Goal: Task Accomplishment & Management: Manage account settings

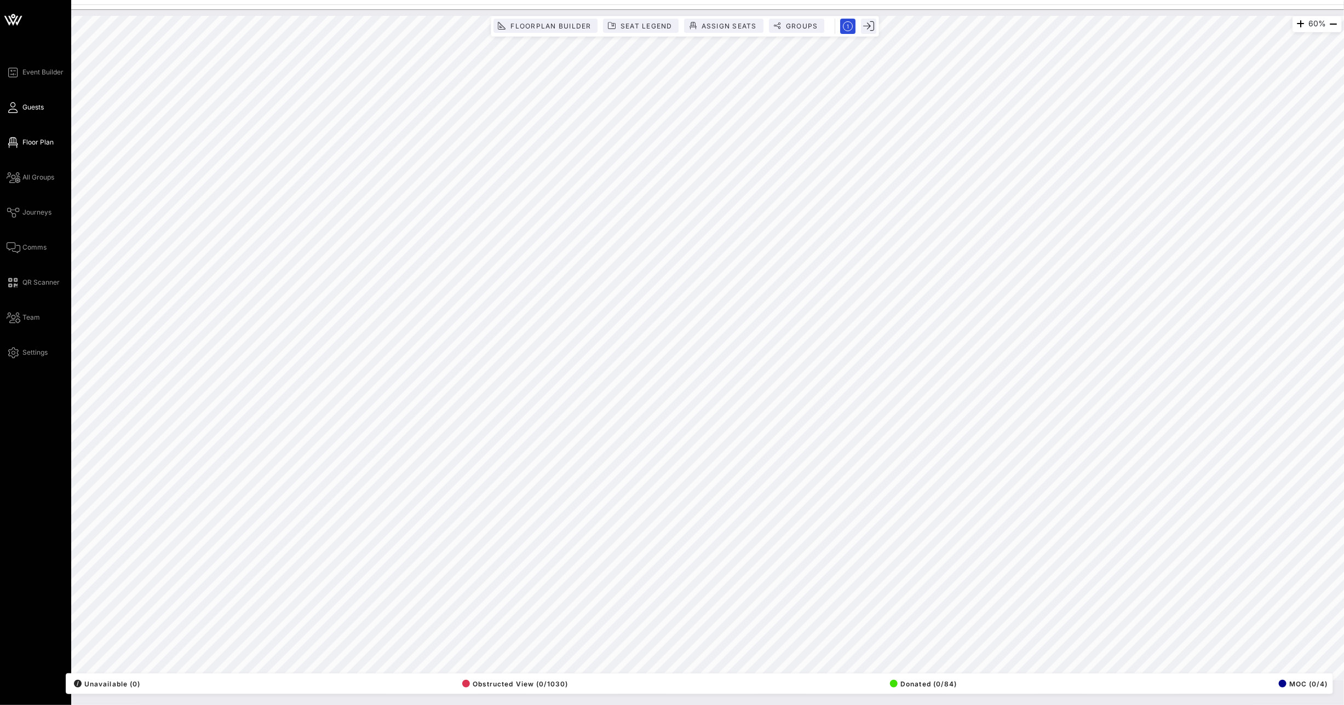
click at [8, 108] on icon at bounding box center [14, 108] width 14 height 2
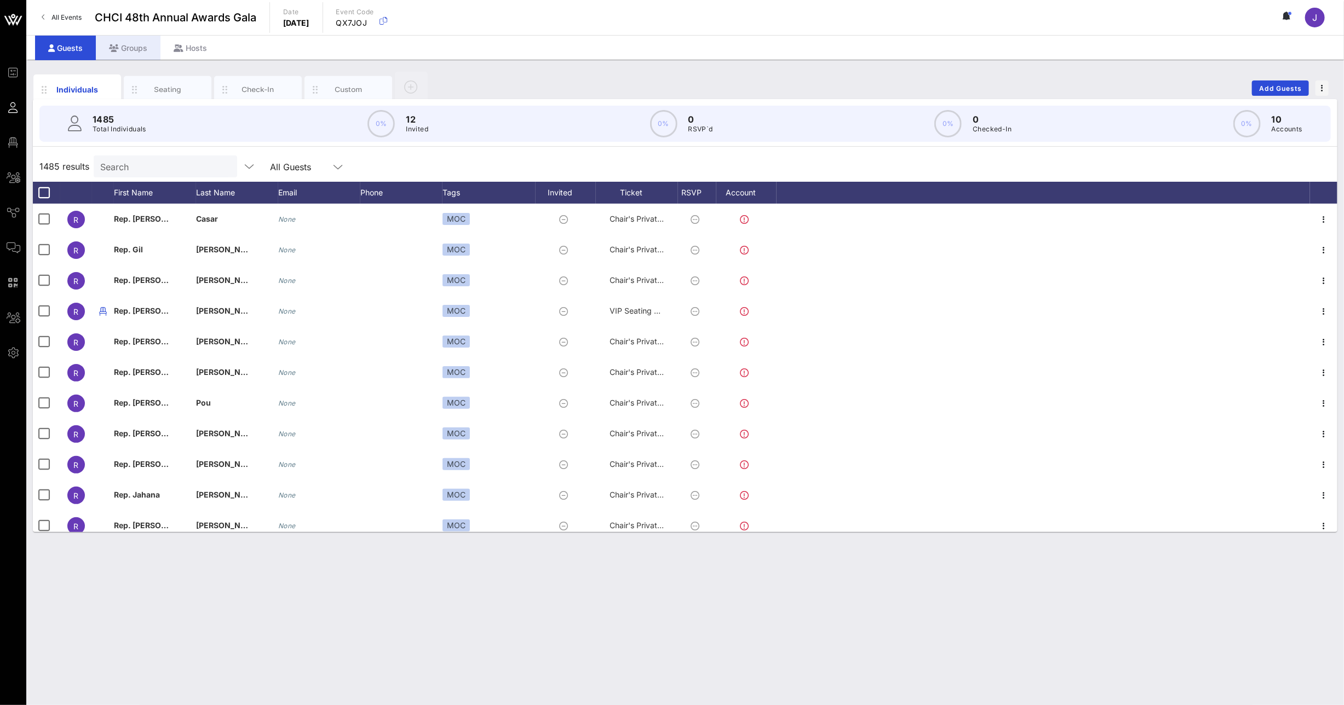
click at [126, 44] on div "Groups" at bounding box center [128, 48] width 65 height 25
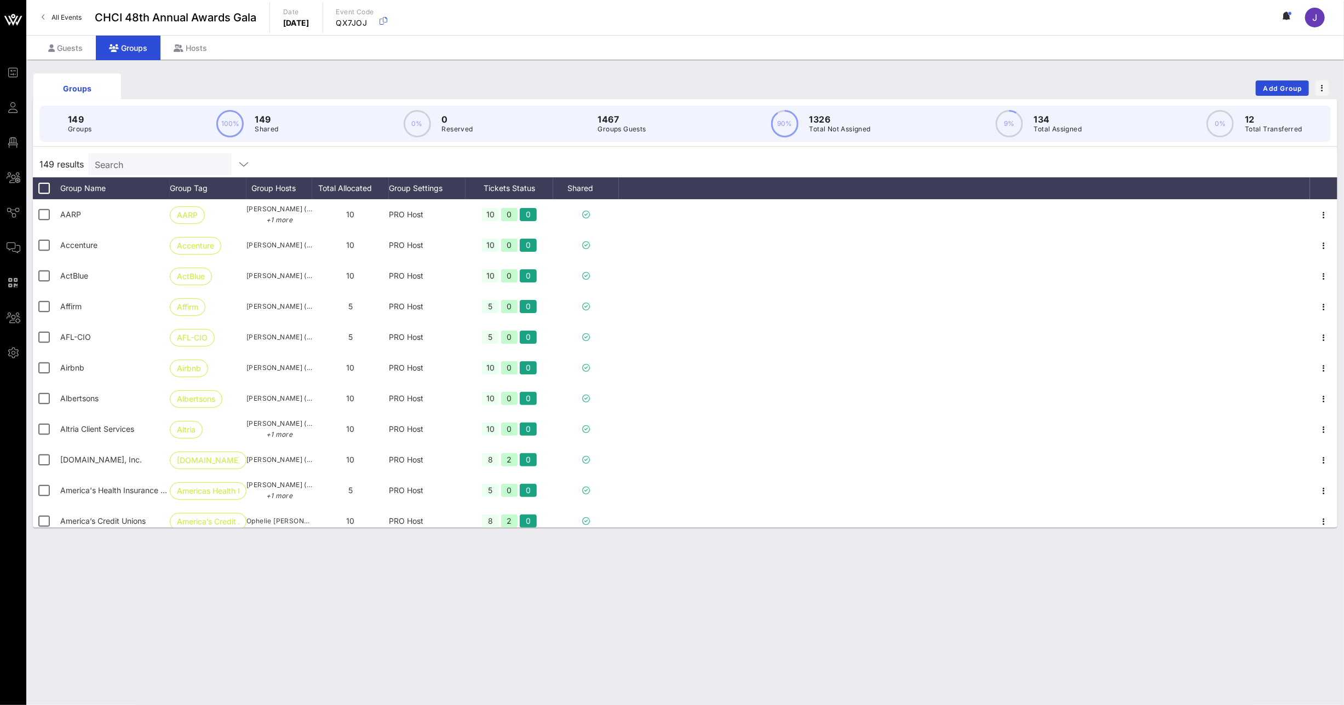
click at [130, 160] on input "Search" at bounding box center [159, 164] width 128 height 14
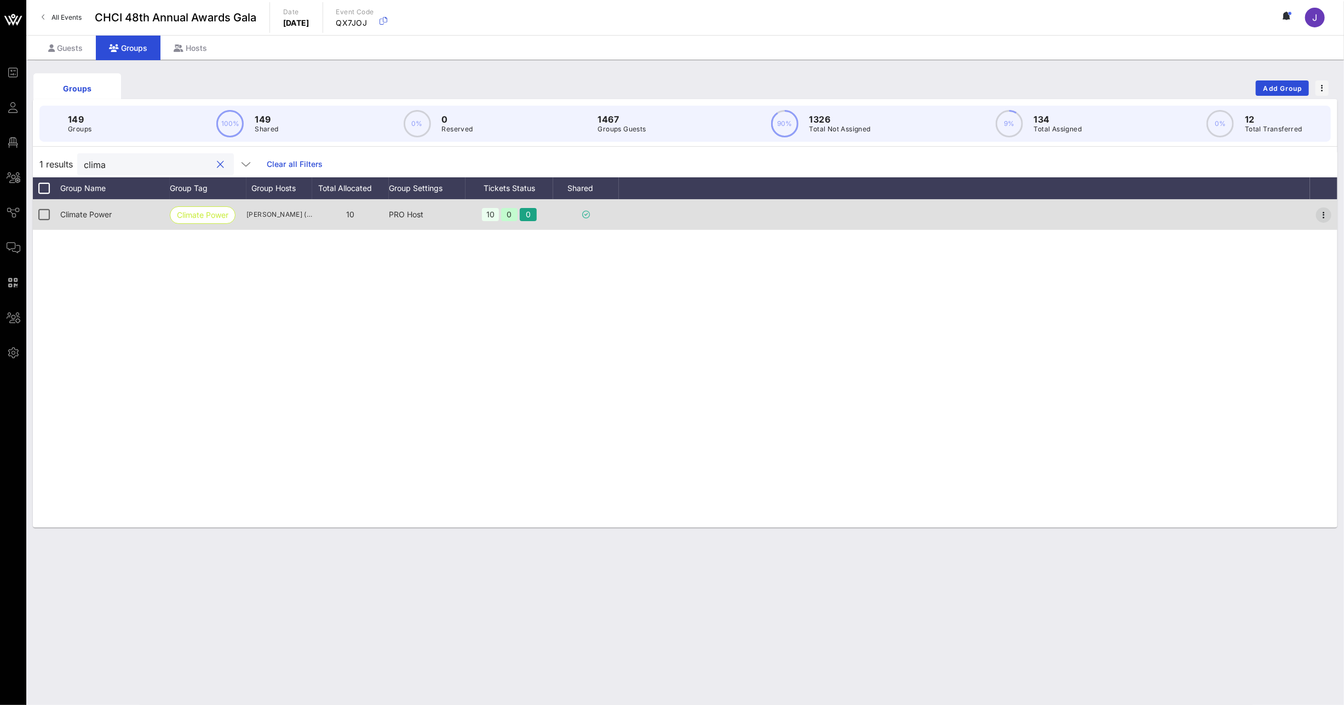
type input "clima"
click at [1320, 213] on icon "button" at bounding box center [1323, 215] width 13 height 13
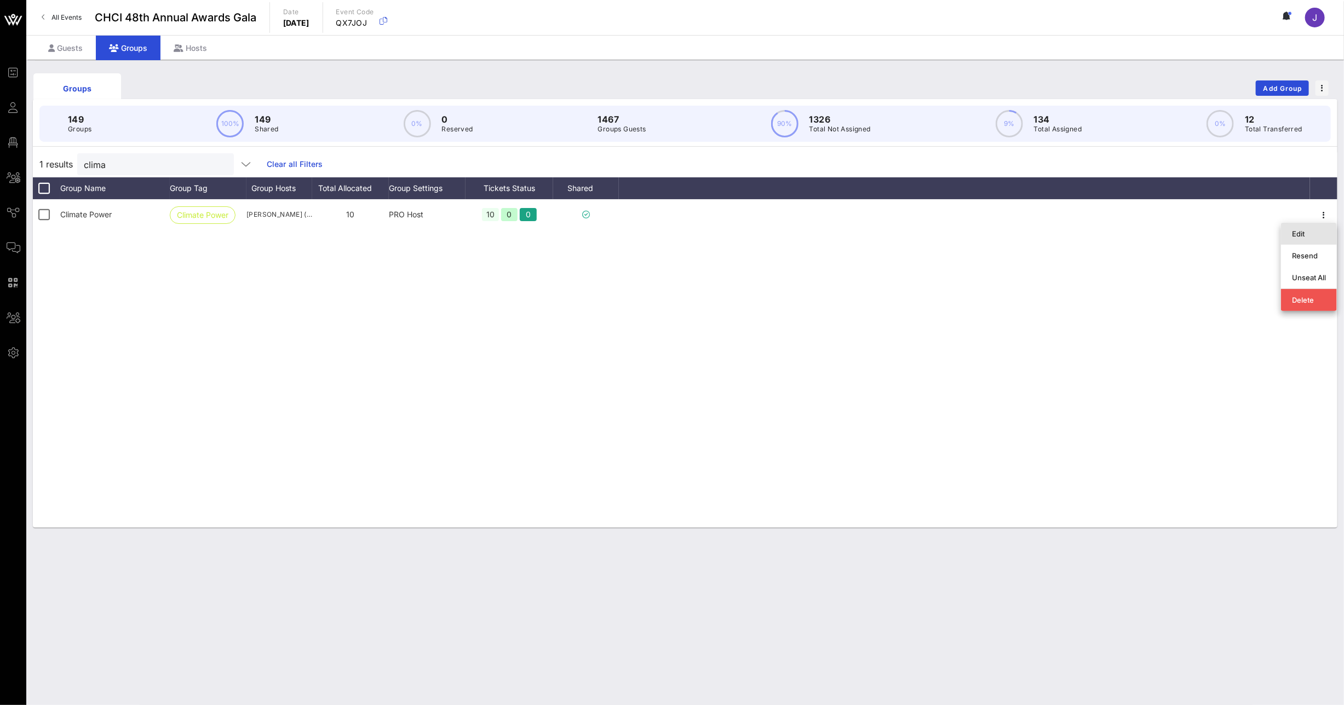
click at [1318, 232] on div "Edit" at bounding box center [1309, 233] width 34 height 9
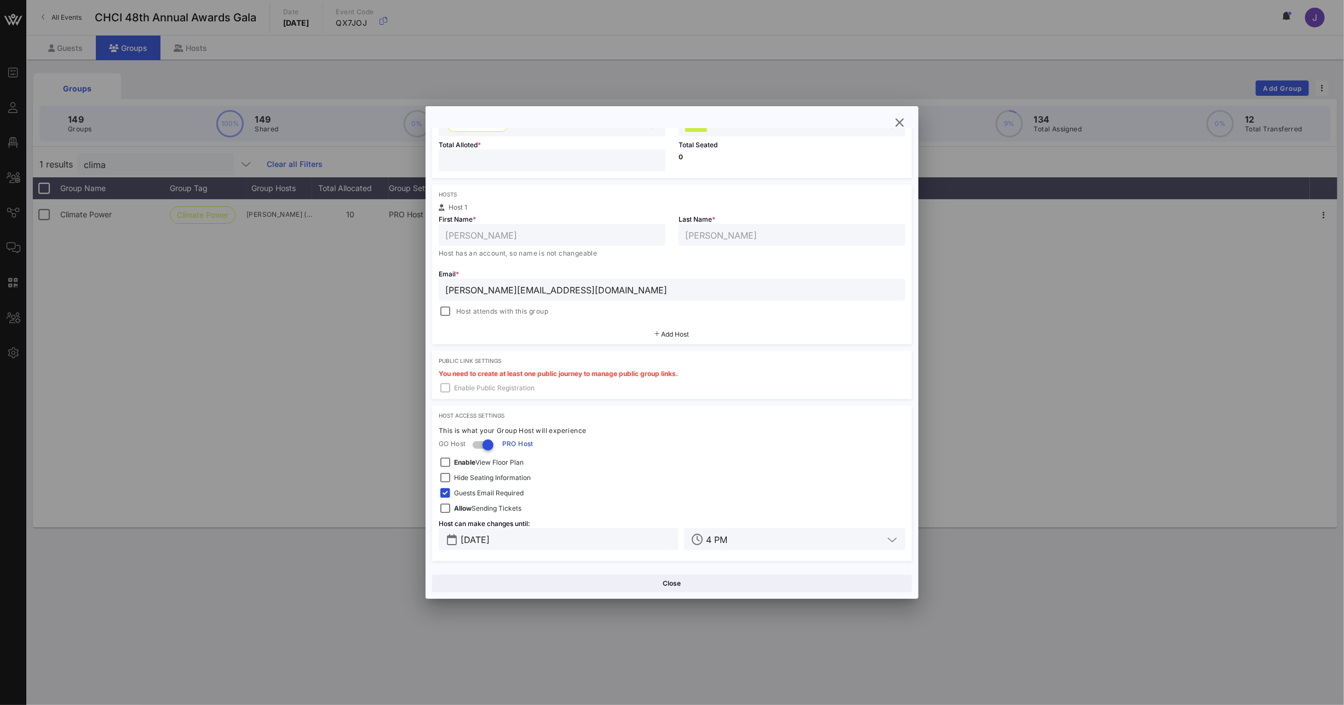
scroll to position [122, 0]
click at [663, 340] on span "Add Host" at bounding box center [676, 336] width 28 height 8
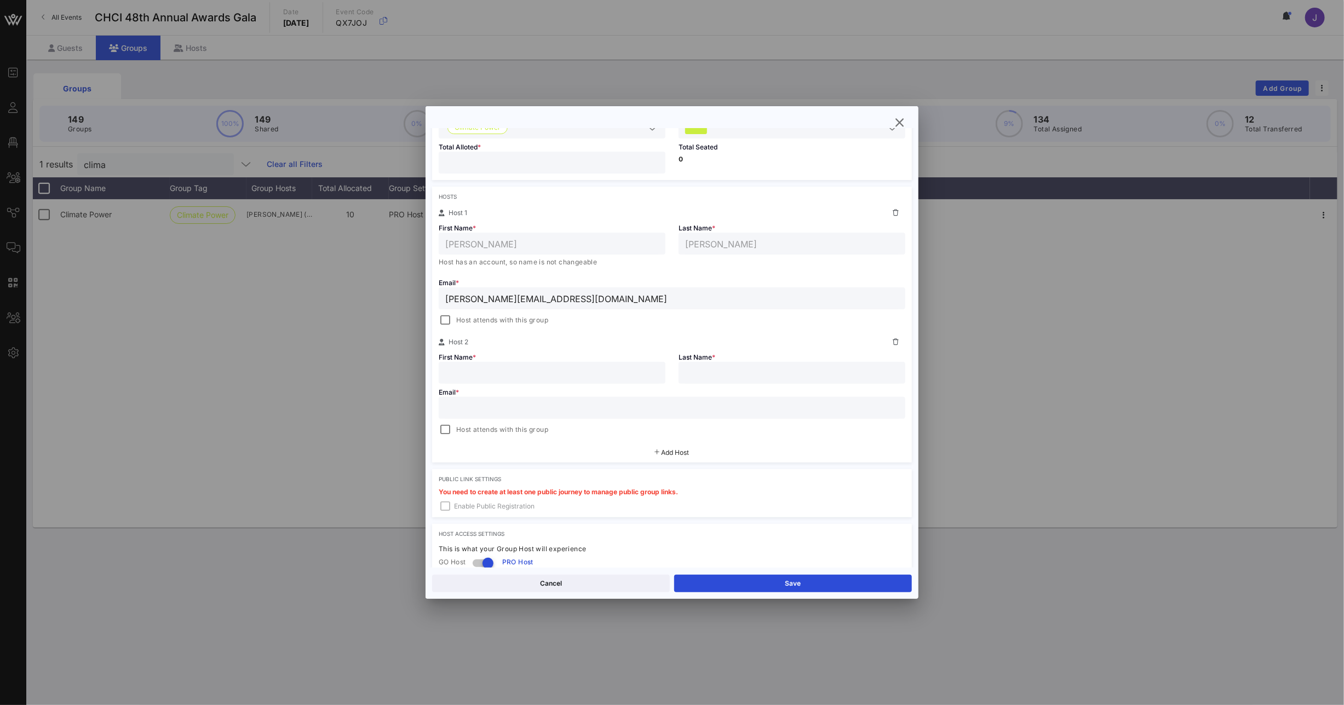
paste input "[PERSON_NAME] <[PERSON_NAME][EMAIL_ADDRESS][DOMAIN_NAME]>"
drag, startPoint x: 509, startPoint y: 410, endPoint x: 359, endPoint y: 397, distance: 150.7
click at [363, 397] on div "Event Builder Guests Floor Plan All Groups Journeys Comms QR Scanner Team Setti…" at bounding box center [672, 352] width 1344 height 705
type input "[EMAIL_ADDRESS][DOMAIN_NAME]>"
click at [507, 378] on input "text" at bounding box center [552, 373] width 214 height 14
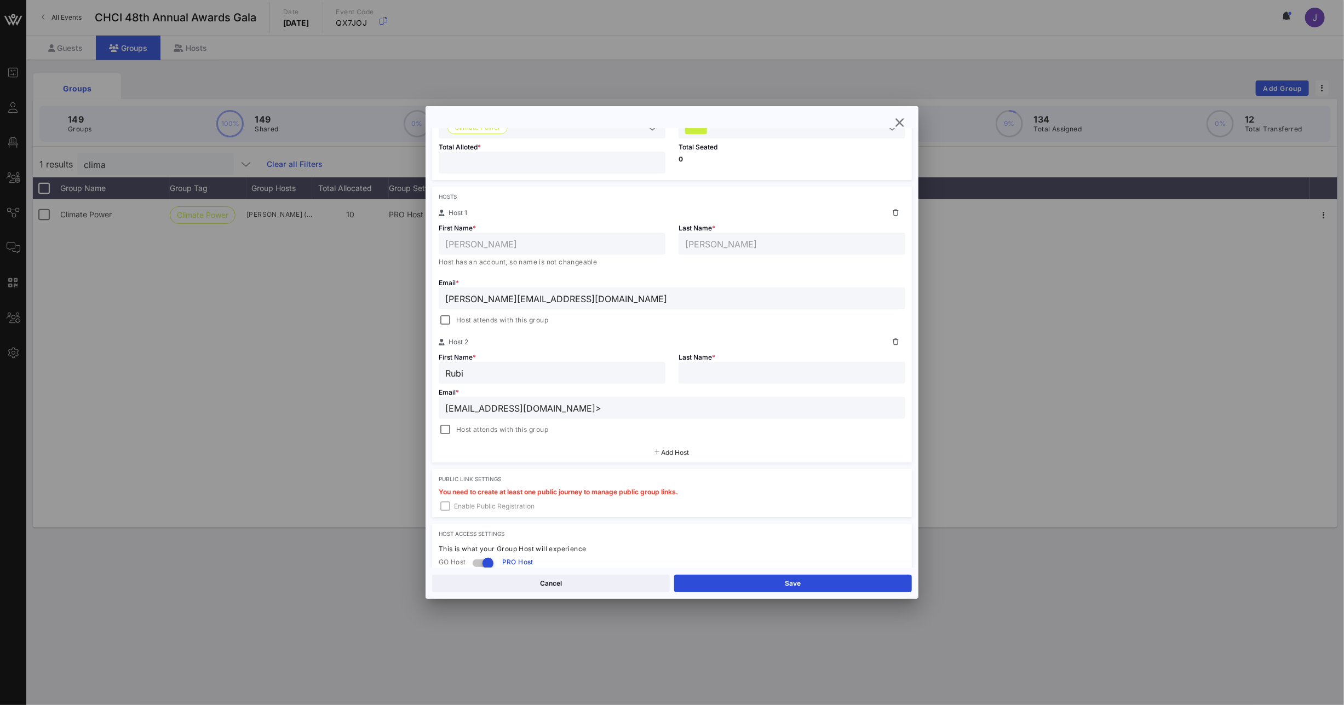
type input "Rubi"
type input "[PERSON_NAME]"
click at [594, 413] on input "[EMAIL_ADDRESS][DOMAIN_NAME]>" at bounding box center [671, 408] width 453 height 14
type input "[EMAIL_ADDRESS][DOMAIN_NAME]"
click at [765, 583] on button "Save" at bounding box center [793, 584] width 238 height 18
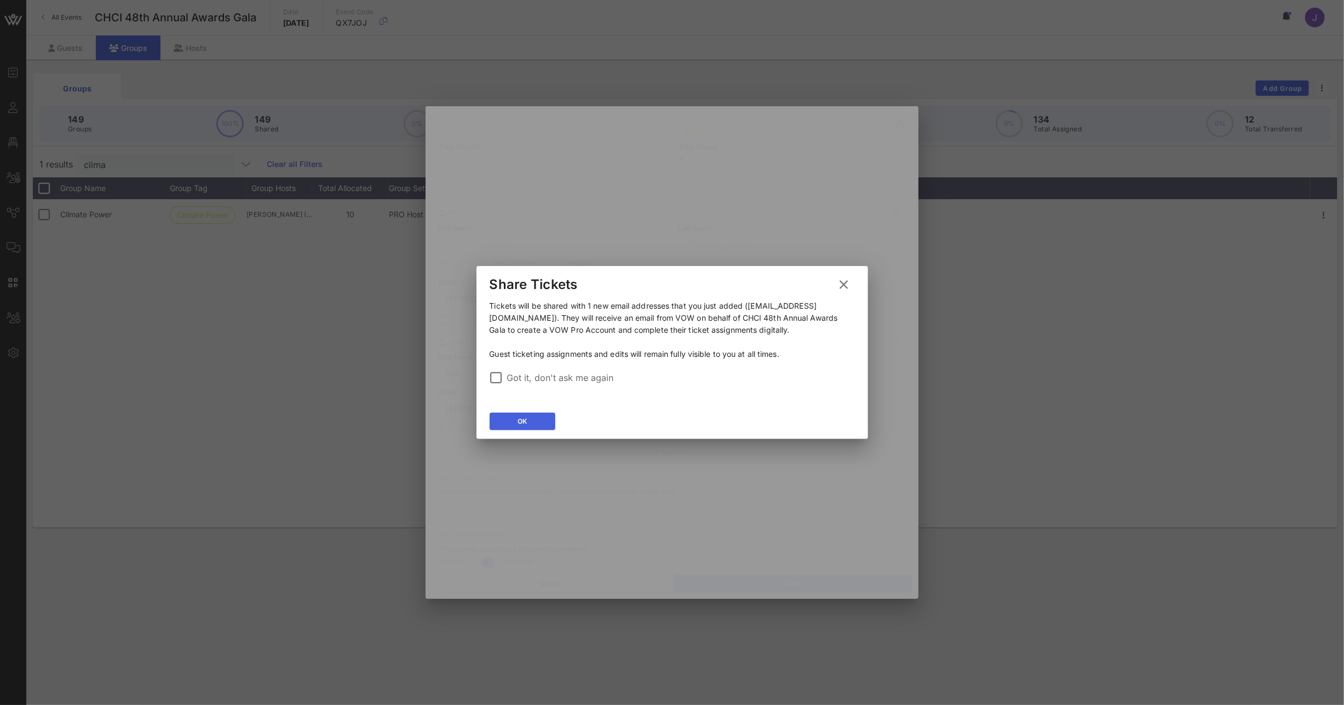
click at [536, 422] on button "OK" at bounding box center [523, 422] width 66 height 18
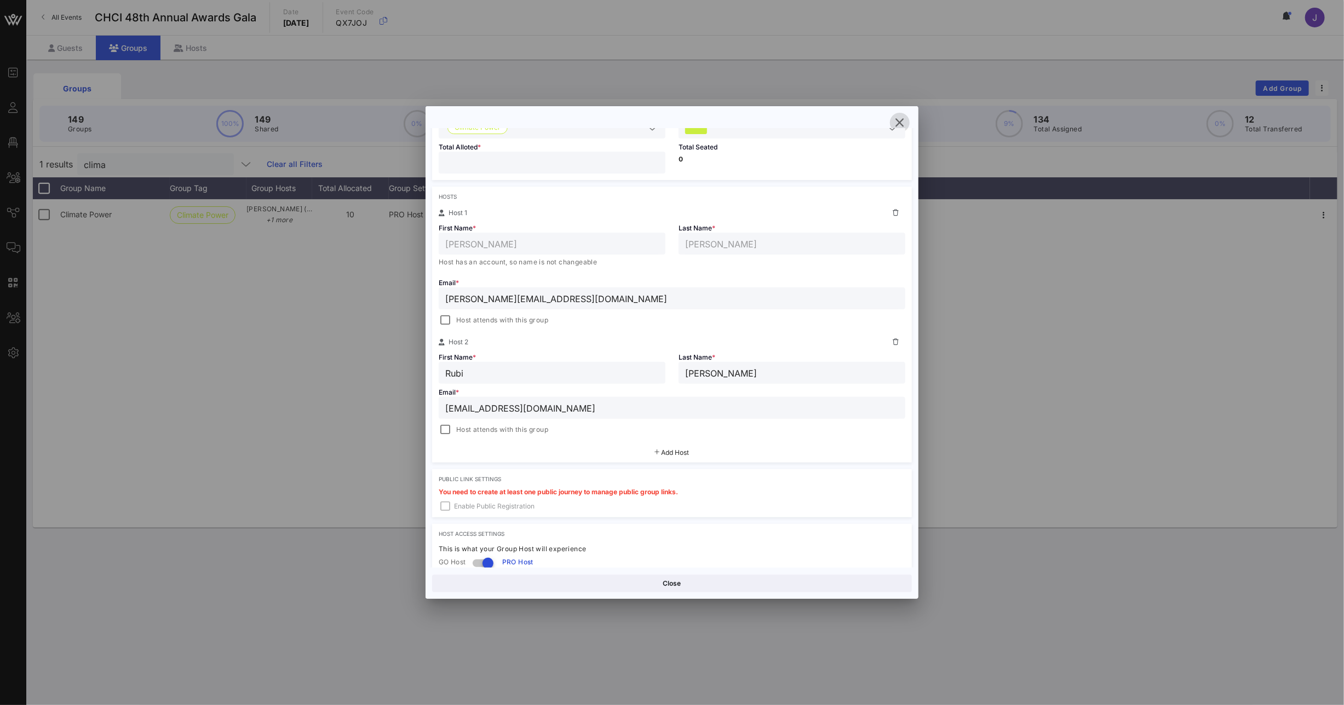
click at [900, 119] on icon "button" at bounding box center [899, 122] width 13 height 13
